Goal: Task Accomplishment & Management: Complete application form

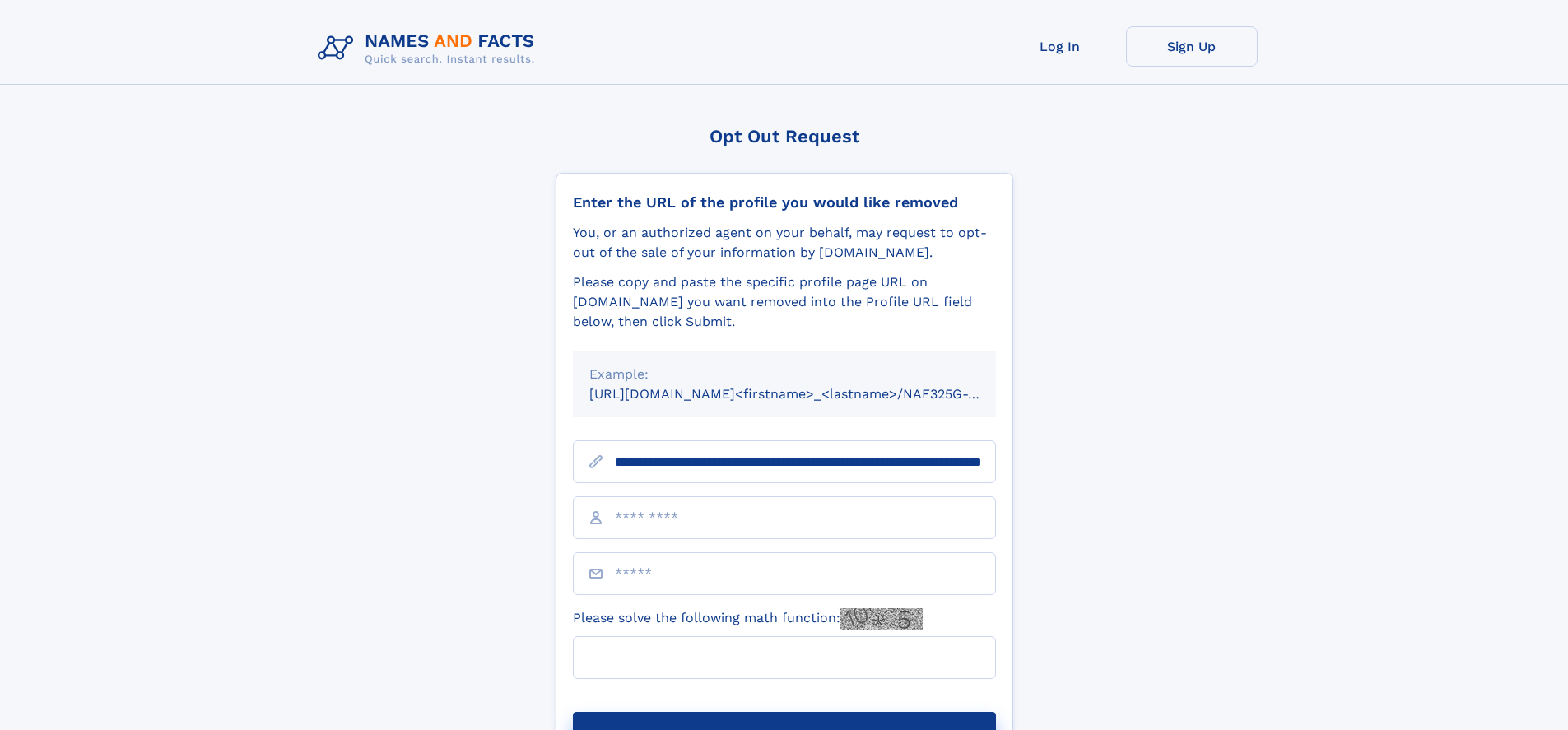
scroll to position [0, 169]
type input "**********"
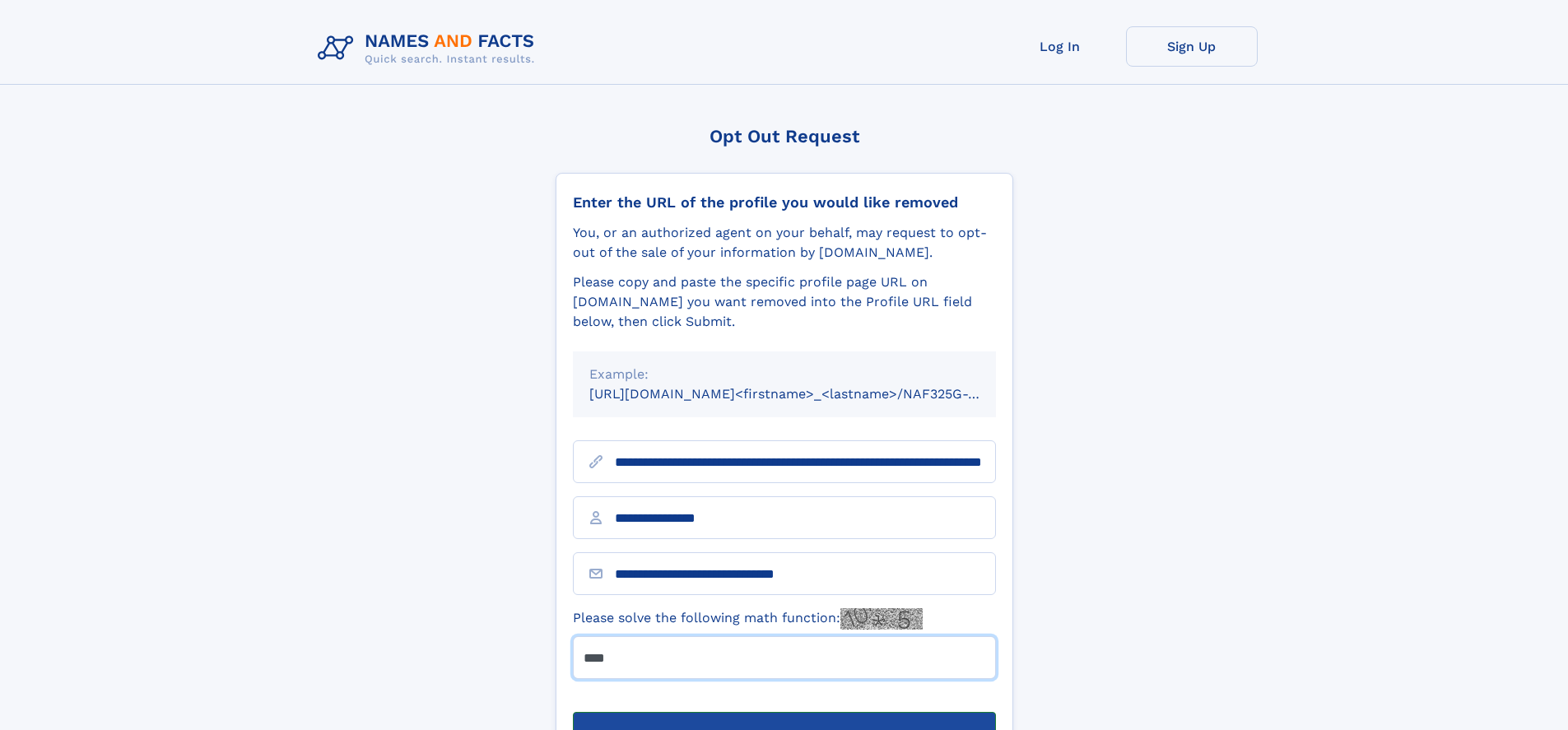
type input "****"
click at [783, 712] on button "Submit Opt Out Request" at bounding box center [785, 738] width 423 height 52
